Goal: Task Accomplishment & Management: Use online tool/utility

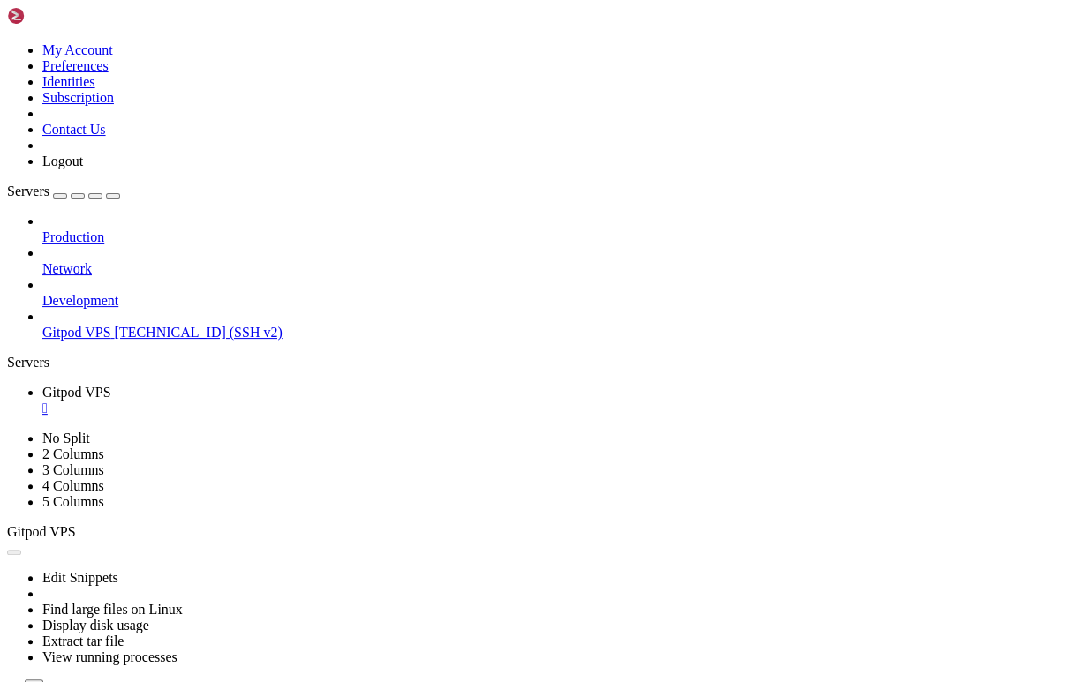
scroll to position [9, 2]
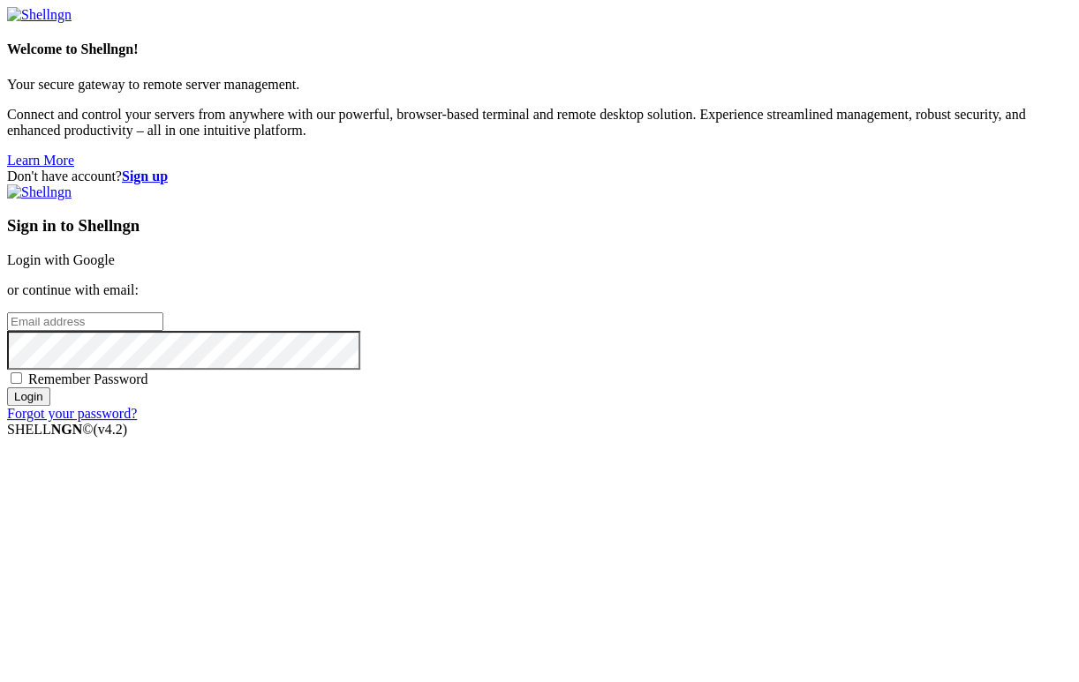
click at [115, 252] on link "Login with Google" at bounding box center [61, 259] width 108 height 15
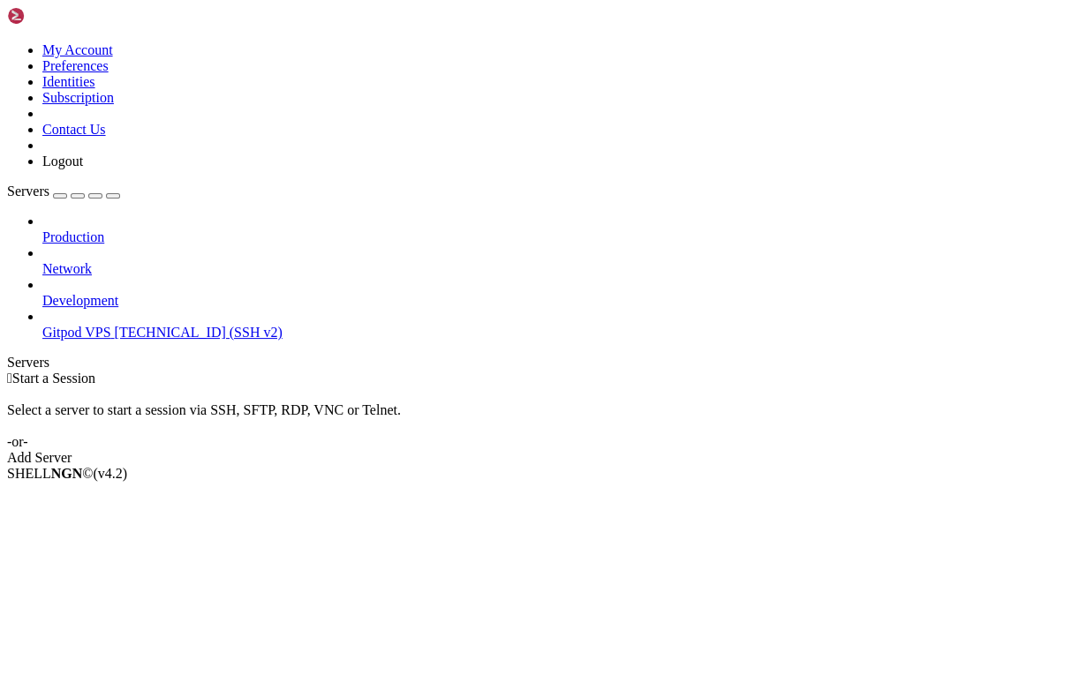
click at [123, 325] on span "[TECHNICAL_ID] (SSH v2)" at bounding box center [199, 332] width 168 height 15
